Goal: Information Seeking & Learning: Learn about a topic

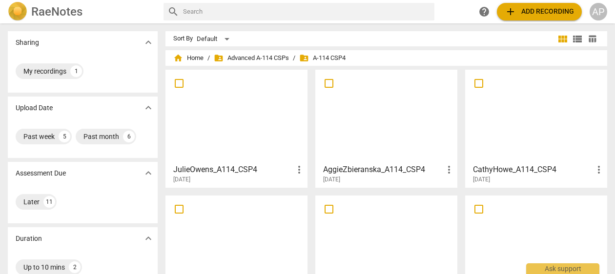
scroll to position [272, 0]
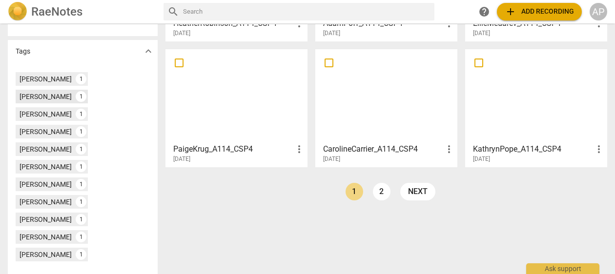
click at [72, 92] on div "[PERSON_NAME]" at bounding box center [46, 97] width 52 height 10
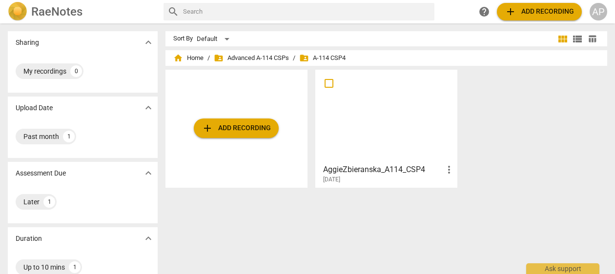
click at [378, 136] on div at bounding box center [386, 116] width 135 height 86
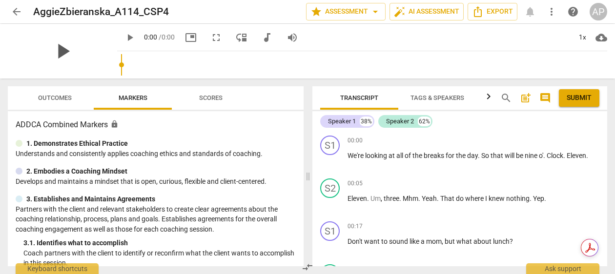
click at [75, 50] on span "play_arrow" at bounding box center [62, 51] width 25 height 25
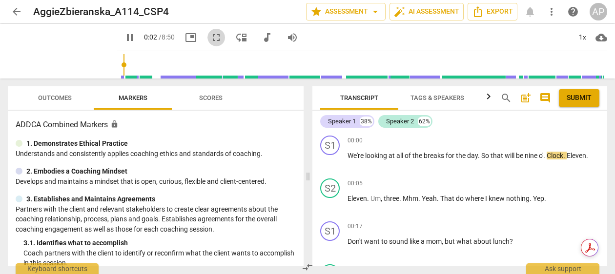
click at [215, 38] on span "fullscreen" at bounding box center [216, 38] width 12 height 12
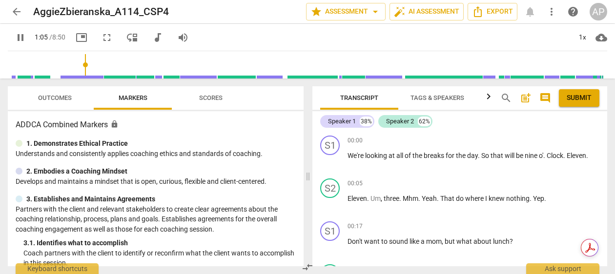
type input "65"
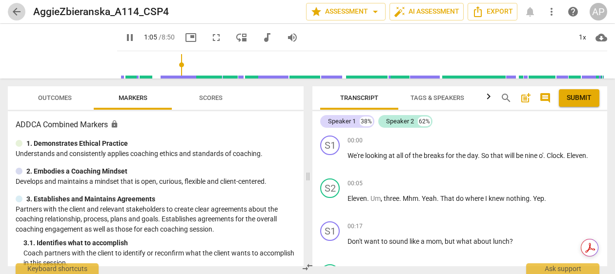
click at [19, 11] on span "arrow_back" at bounding box center [17, 12] width 12 height 12
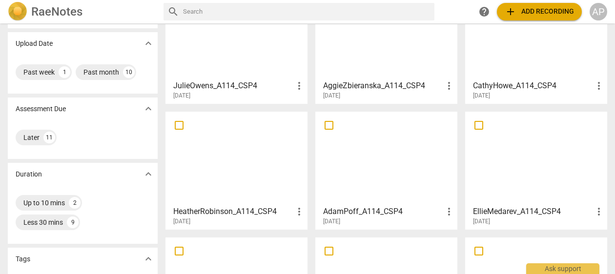
scroll to position [86, 0]
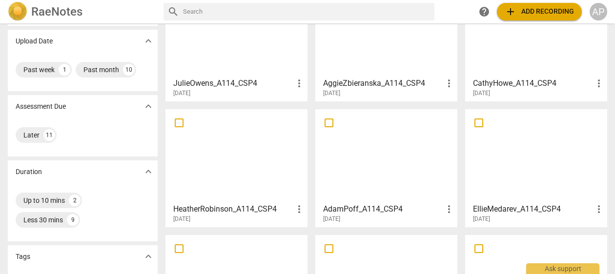
click at [556, 170] on div at bounding box center [535, 156] width 135 height 86
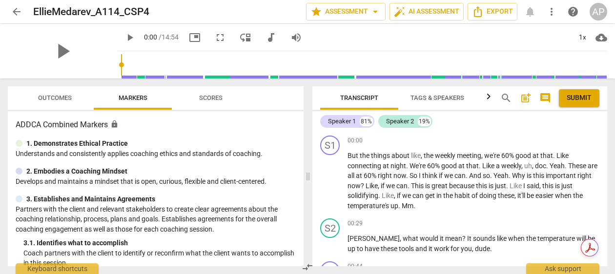
click at [13, 12] on span "arrow_back" at bounding box center [17, 12] width 12 height 12
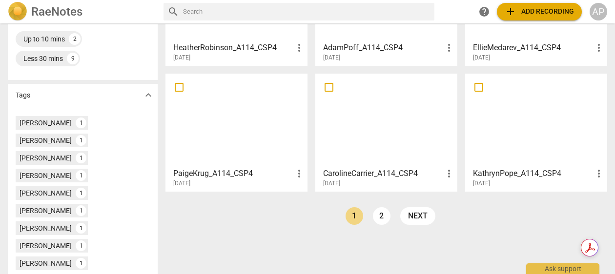
scroll to position [248, 0]
click at [450, 140] on div at bounding box center [386, 120] width 135 height 86
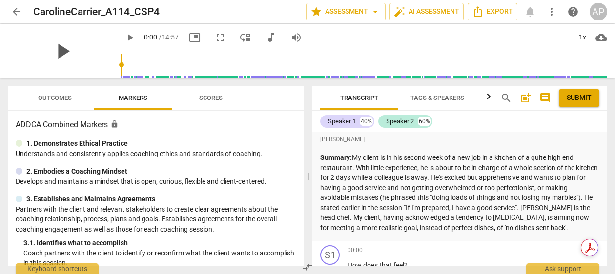
click at [57, 48] on span "play_arrow" at bounding box center [62, 51] width 25 height 25
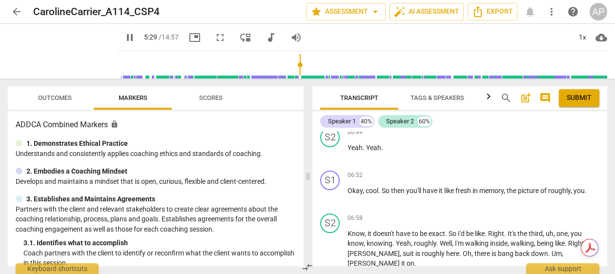
scroll to position [2381, 0]
type input "365"
click at [15, 11] on span "arrow_back" at bounding box center [17, 12] width 12 height 12
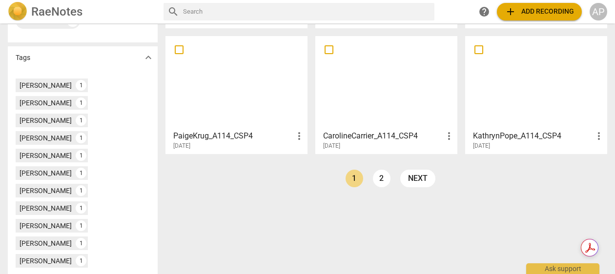
scroll to position [292, 0]
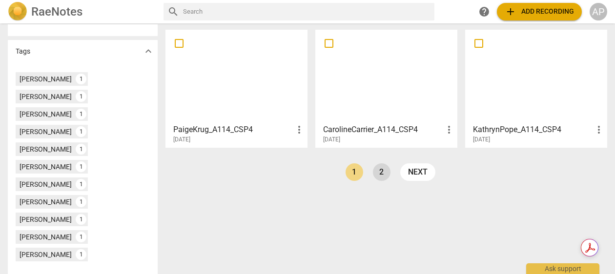
click at [378, 176] on link "2" at bounding box center [382, 172] width 18 height 18
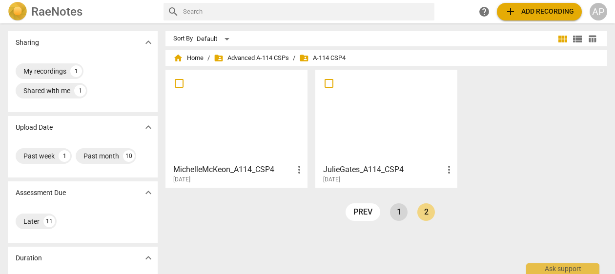
click at [398, 212] on link "1" at bounding box center [399, 212] width 18 height 18
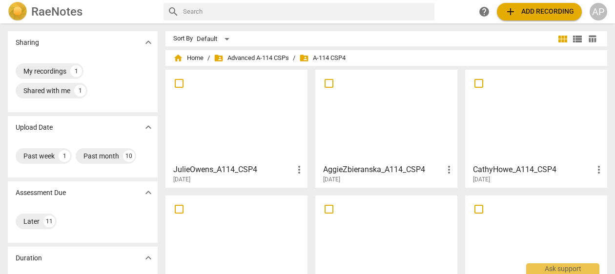
click at [398, 243] on div at bounding box center [386, 242] width 135 height 86
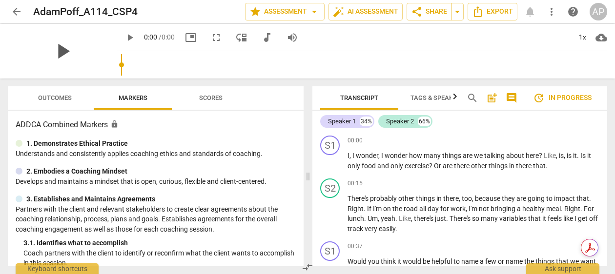
click at [75, 49] on span "play_arrow" at bounding box center [62, 51] width 25 height 25
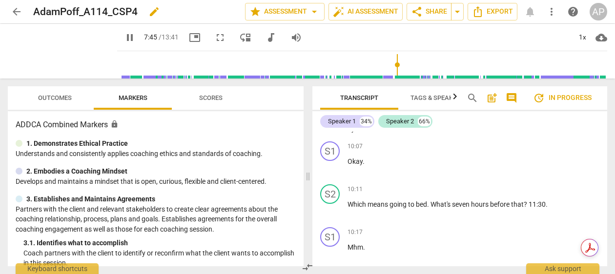
scroll to position [3022, 0]
type input "467"
click at [13, 7] on span "arrow_back" at bounding box center [17, 12] width 12 height 12
